Goal: Task Accomplishment & Management: Complete application form

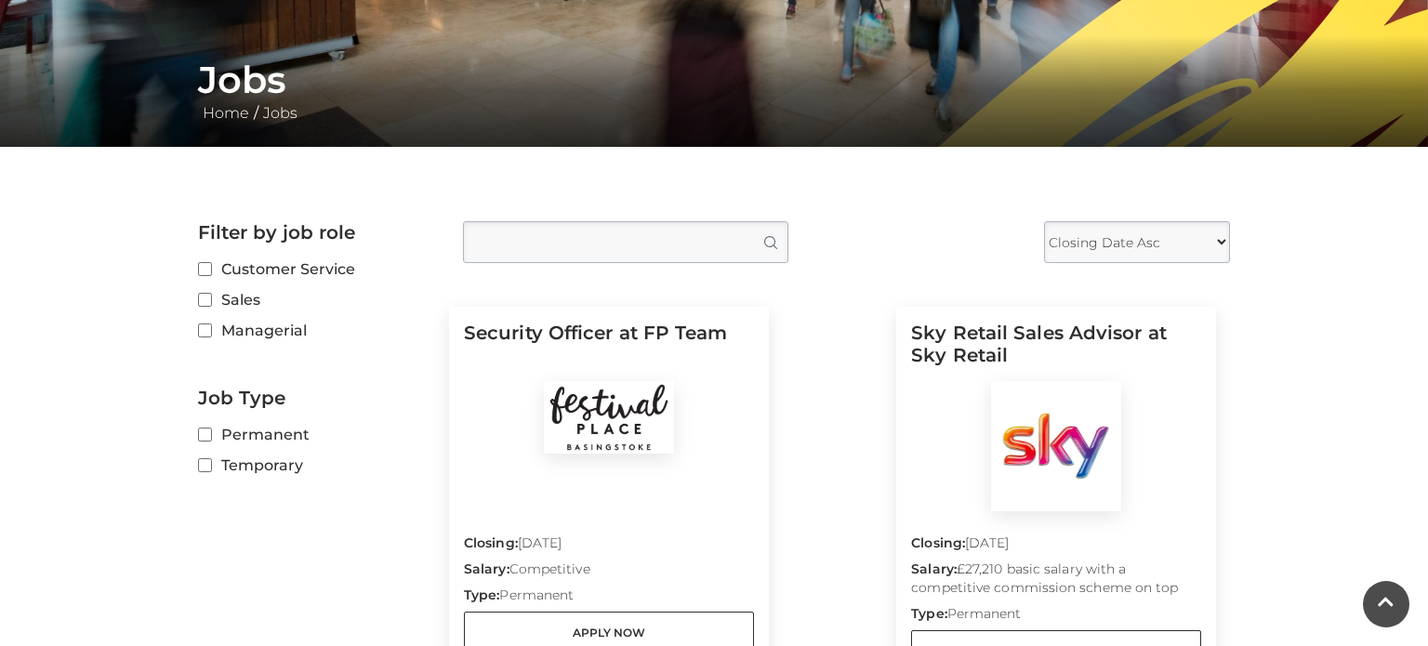
scroll to position [346, 0]
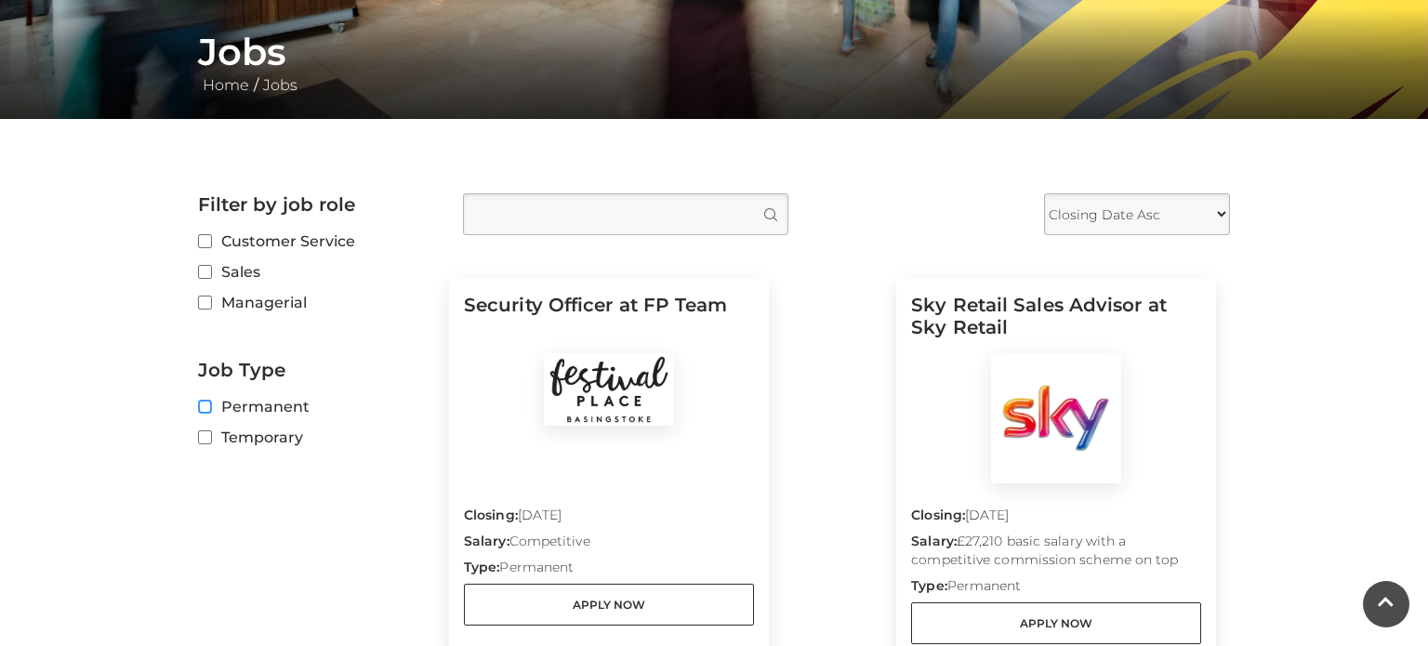
click at [207, 404] on input "Permanent" at bounding box center [204, 408] width 12 height 12
checkbox input "true"
click at [213, 239] on label "Customer Service" at bounding box center [316, 241] width 237 height 23
click at [210, 239] on input "Customer Service" at bounding box center [204, 242] width 12 height 12
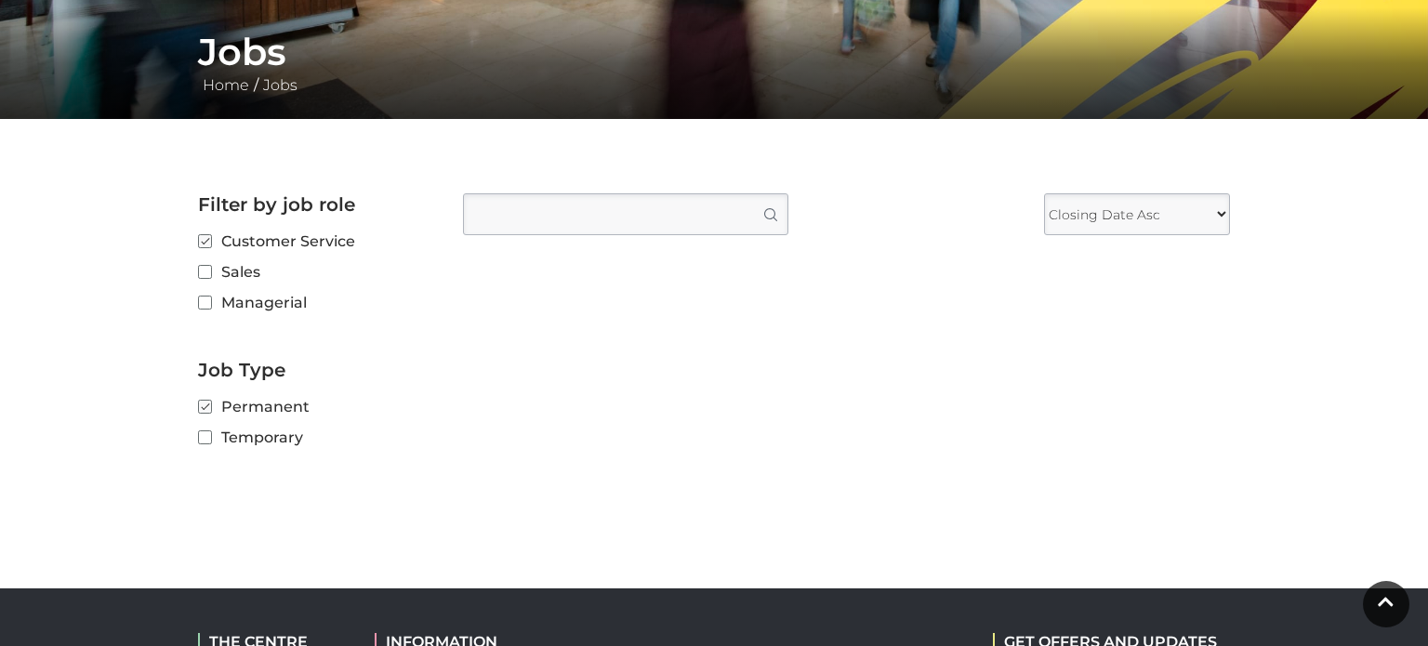
click at [1122, 208] on select "Closing Date Asc Closing Date Desc" at bounding box center [1137, 214] width 186 height 42
click at [202, 241] on input "Customer Service" at bounding box center [204, 242] width 12 height 12
checkbox input "false"
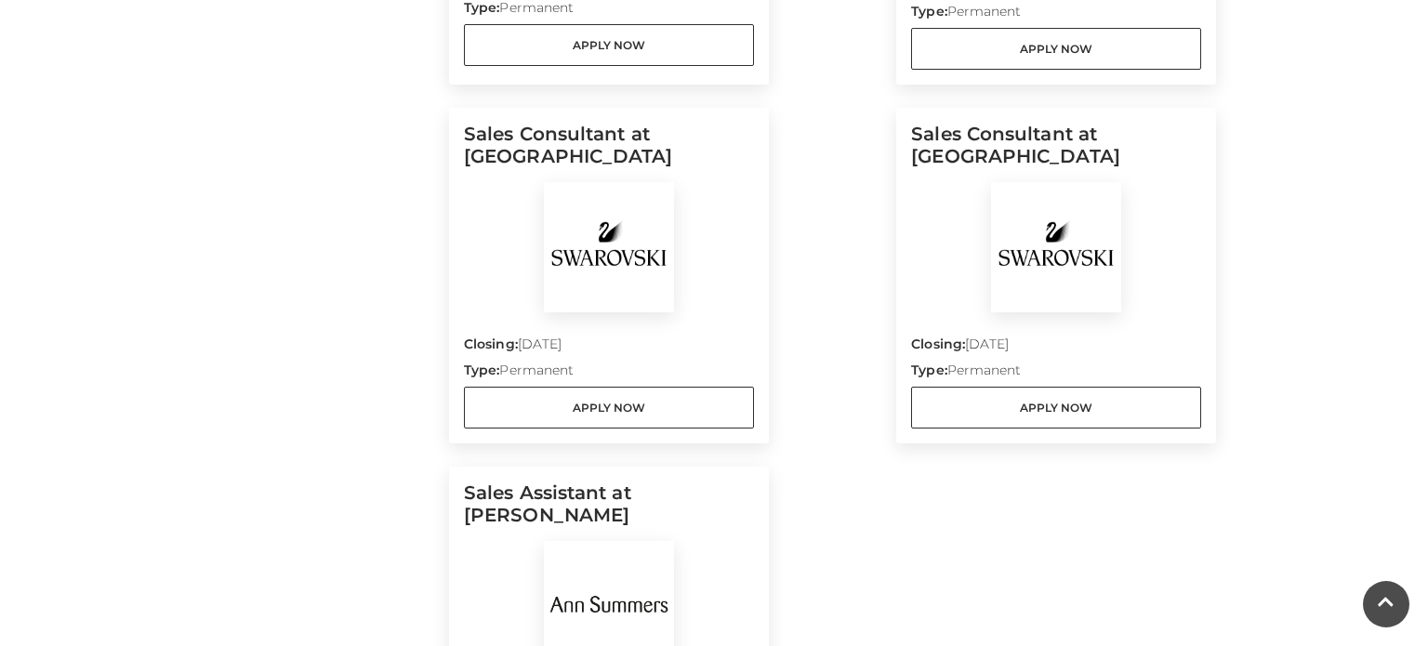
scroll to position [1320, 0]
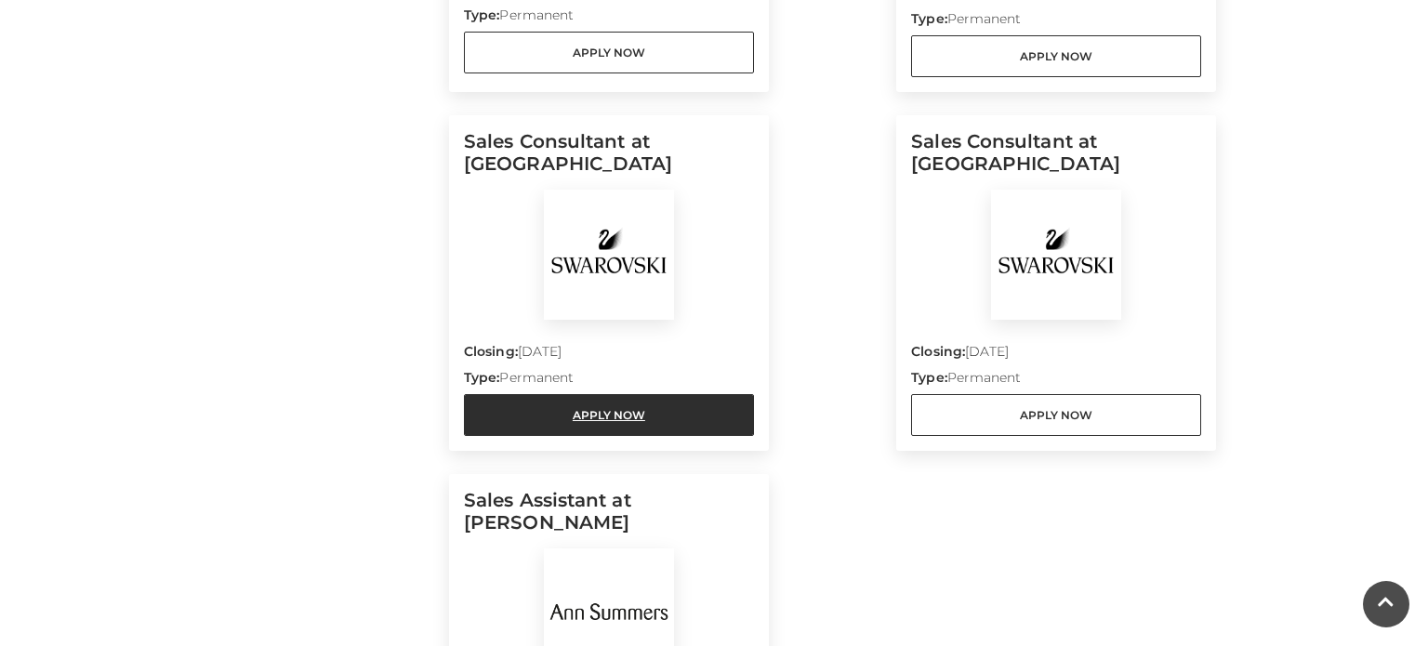
click at [703, 421] on link "Apply Now" at bounding box center [609, 415] width 290 height 42
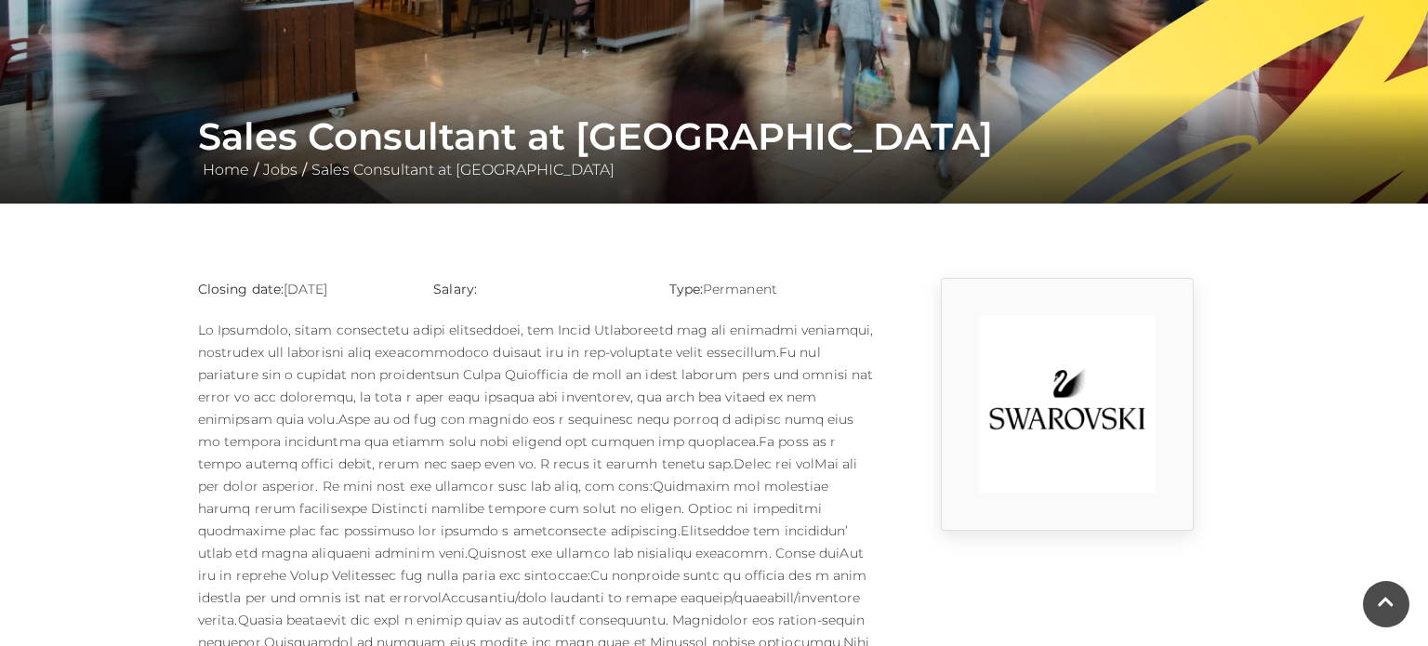
scroll to position [274, 0]
